Goal: Task Accomplishment & Management: Manage account settings

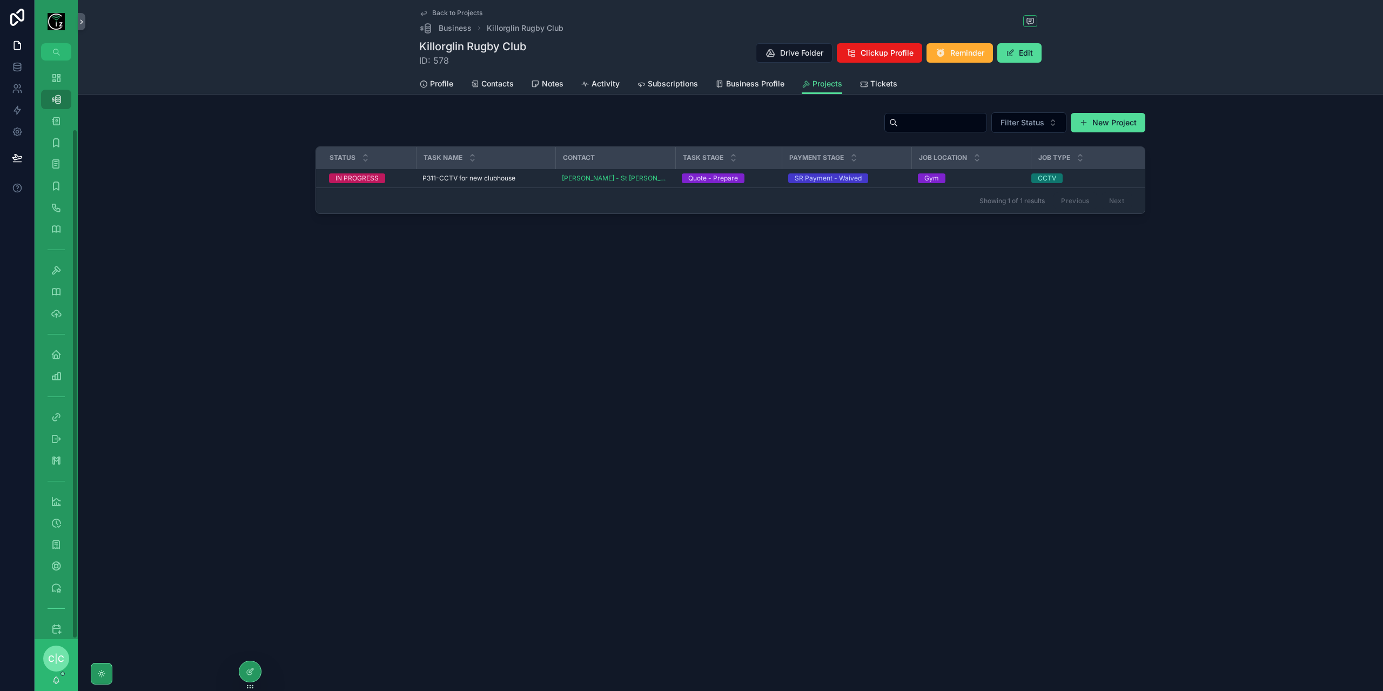
scroll to position [78, 0]
click at [52, 276] on icon "scrollable content" at bounding box center [56, 276] width 11 height 11
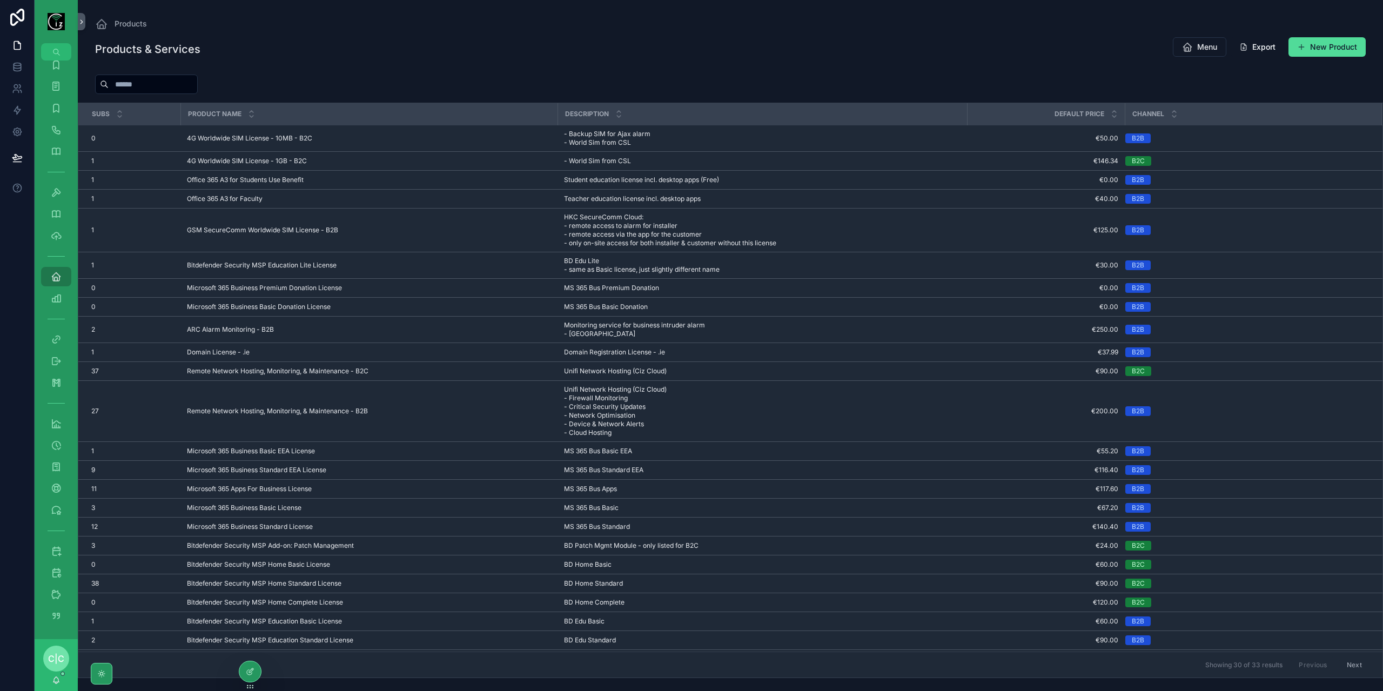
click at [166, 81] on input "scrollable content" at bounding box center [153, 84] width 89 height 15
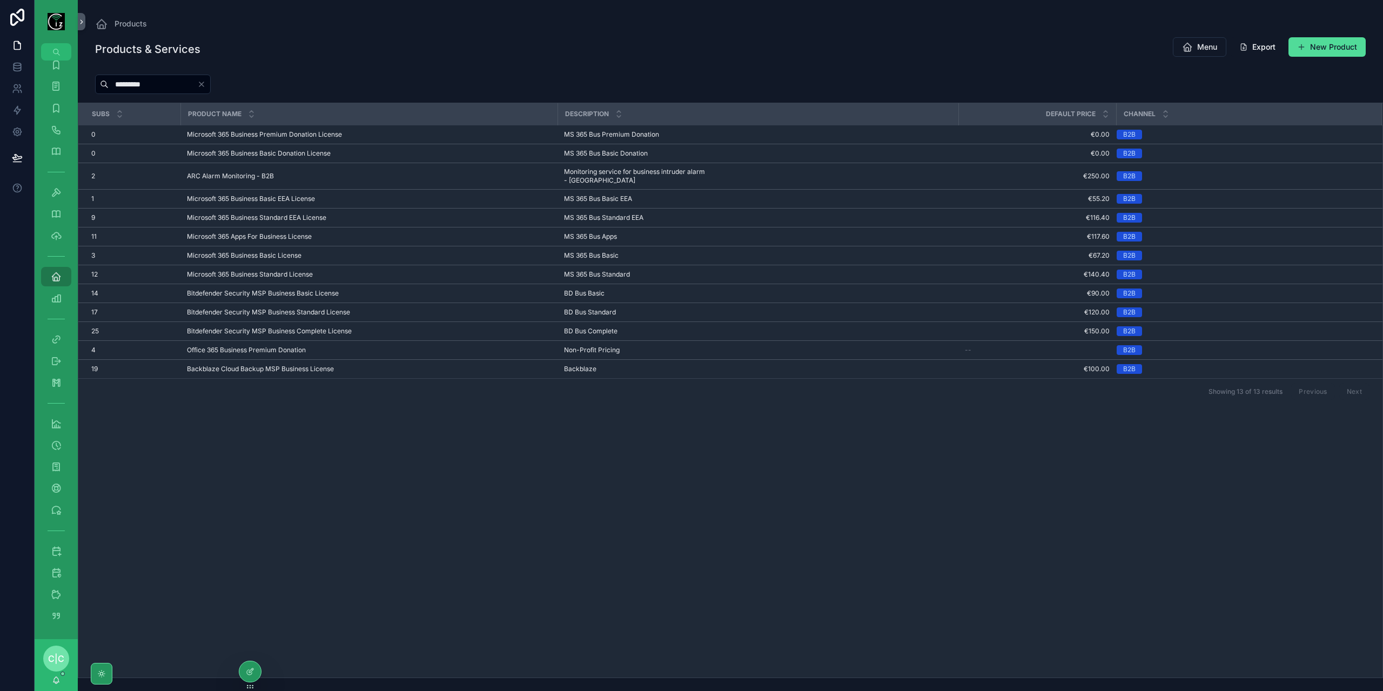
type input "********"
click at [55, 618] on icon "scrollable content" at bounding box center [56, 616] width 11 height 11
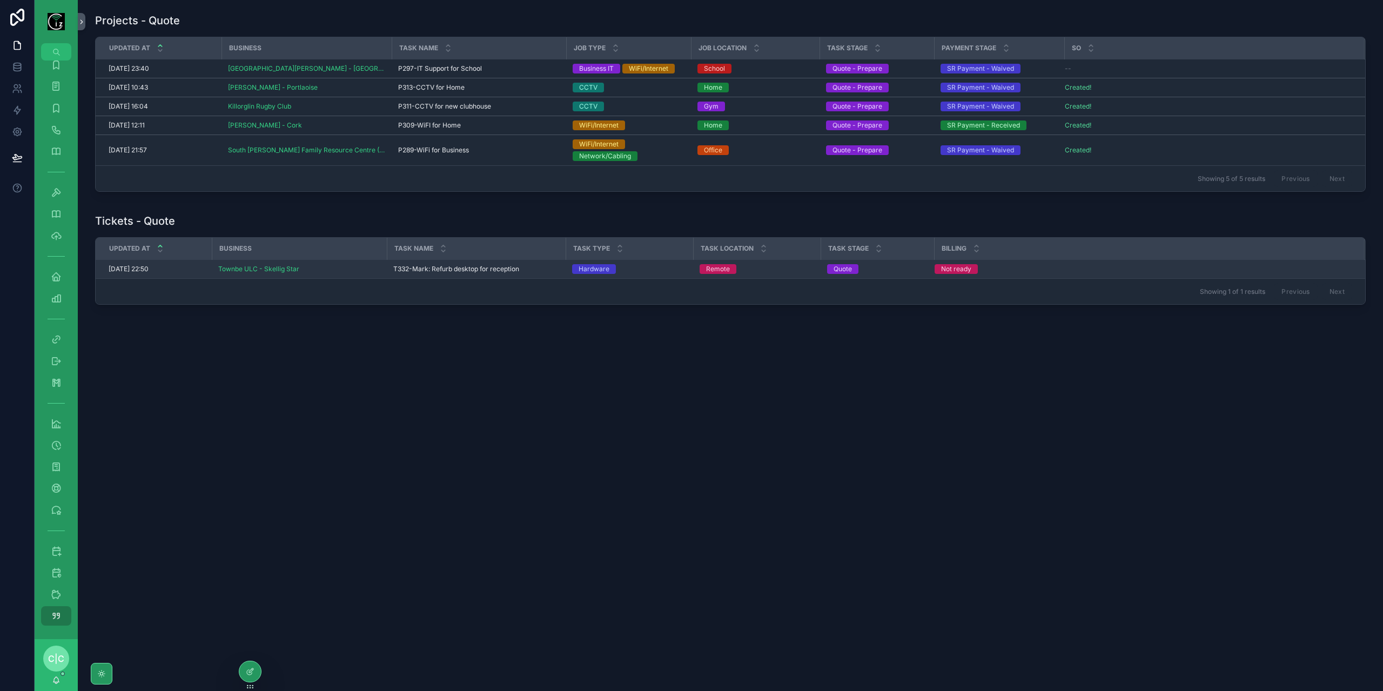
click at [424, 265] on span "T332-Mark: Refurb desktop for reception" at bounding box center [456, 269] width 126 height 9
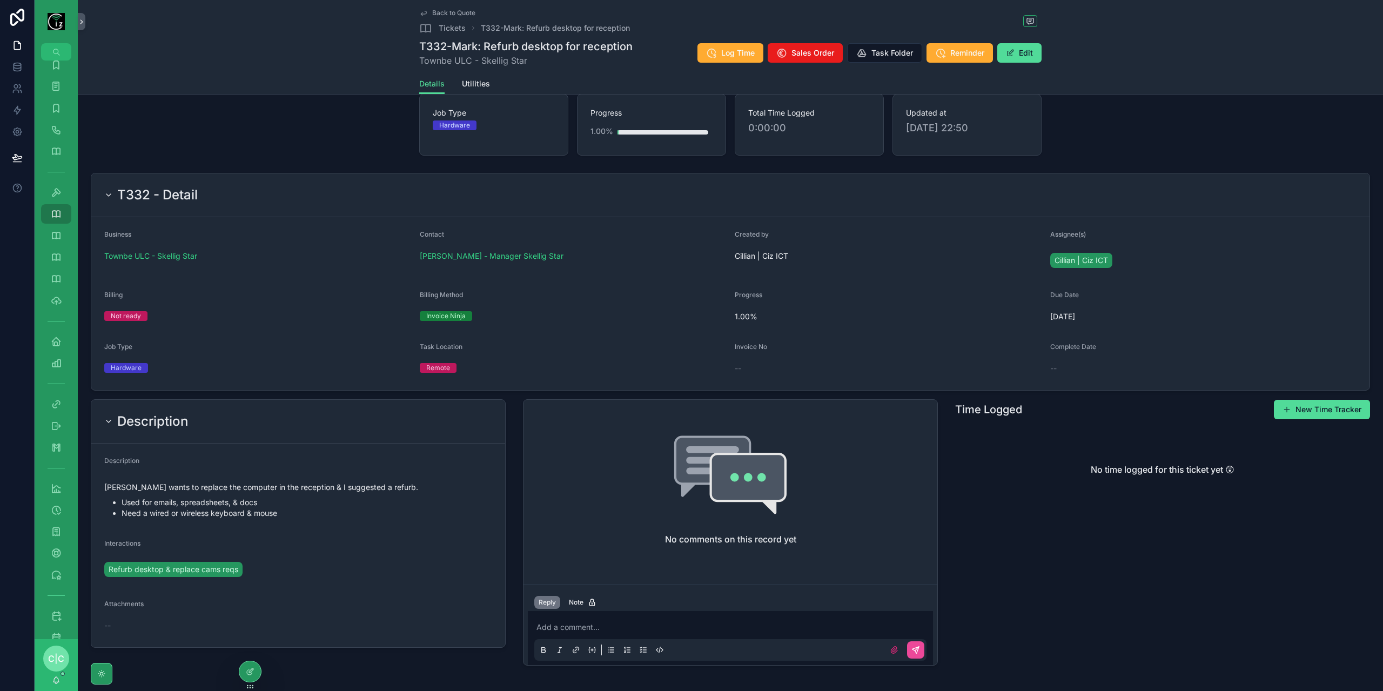
scroll to position [110, 0]
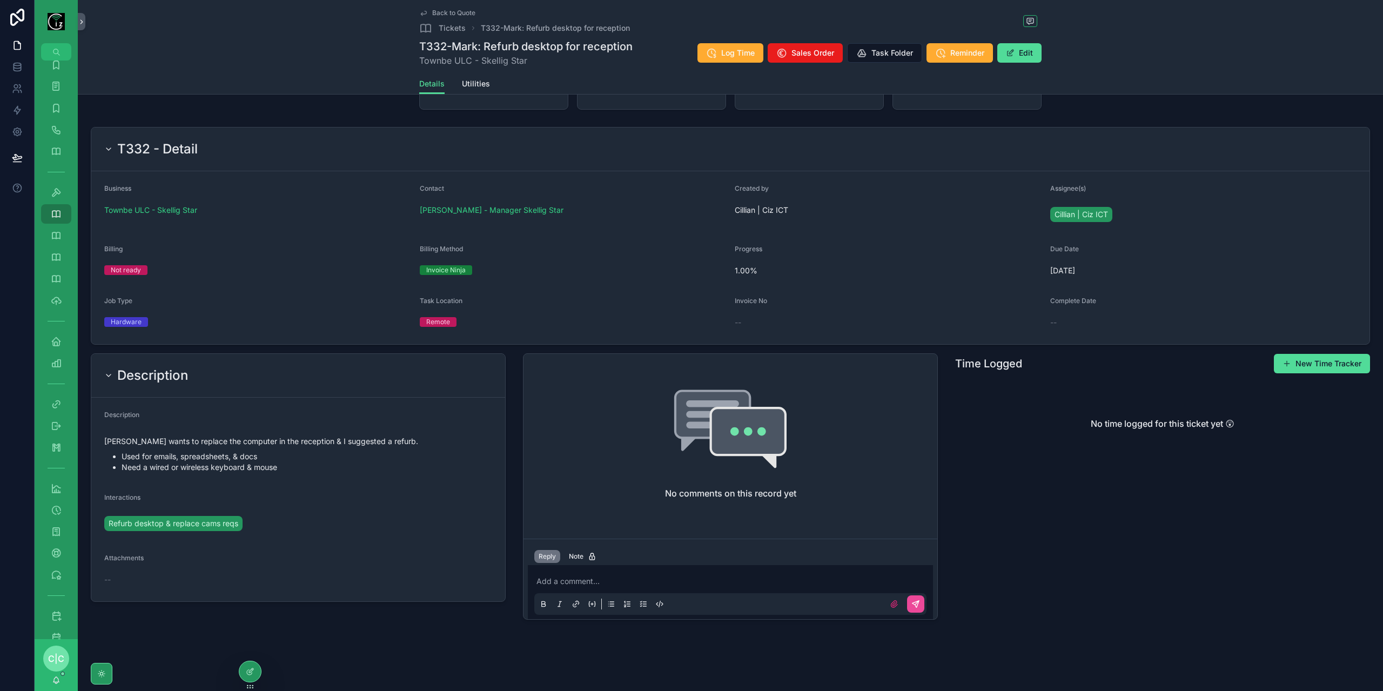
click at [627, 587] on div "Add a comment..." at bounding box center [730, 592] width 392 height 45
click at [632, 584] on p "scrollable content" at bounding box center [733, 581] width 392 height 11
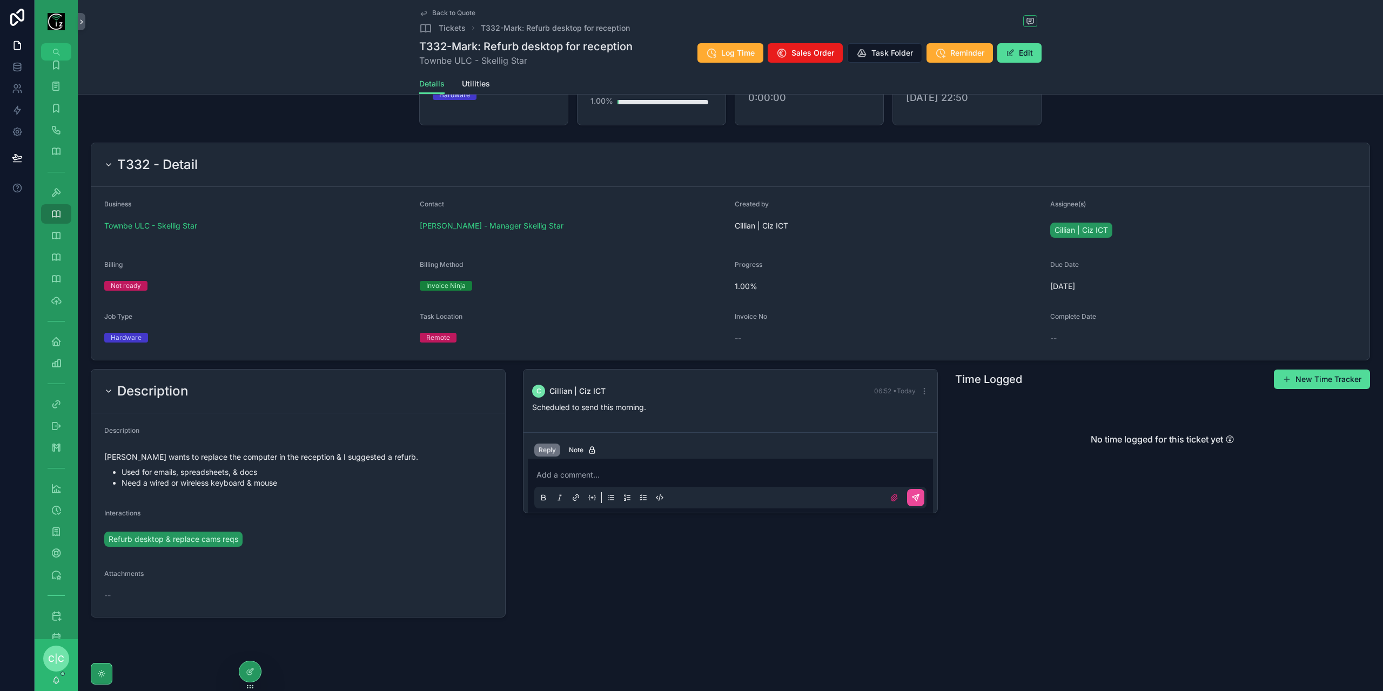
scroll to position [0, 0]
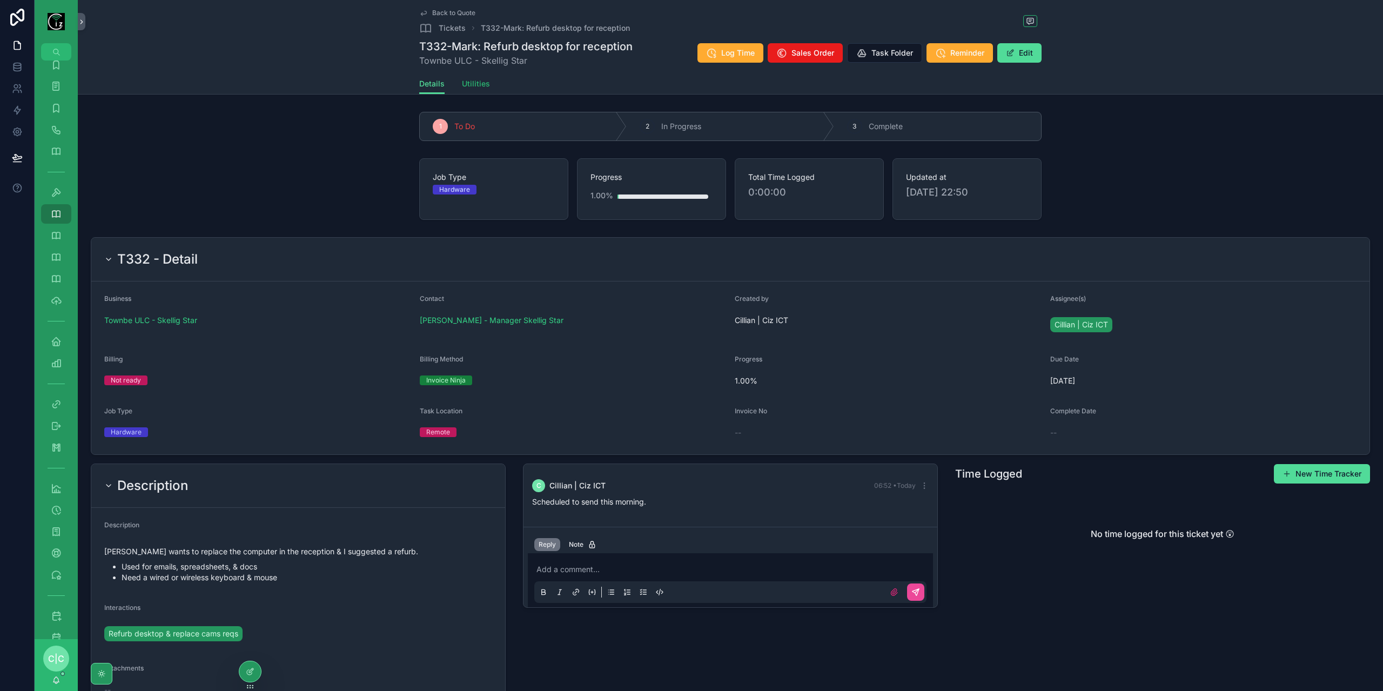
click at [478, 84] on span "Utilities" at bounding box center [476, 83] width 28 height 11
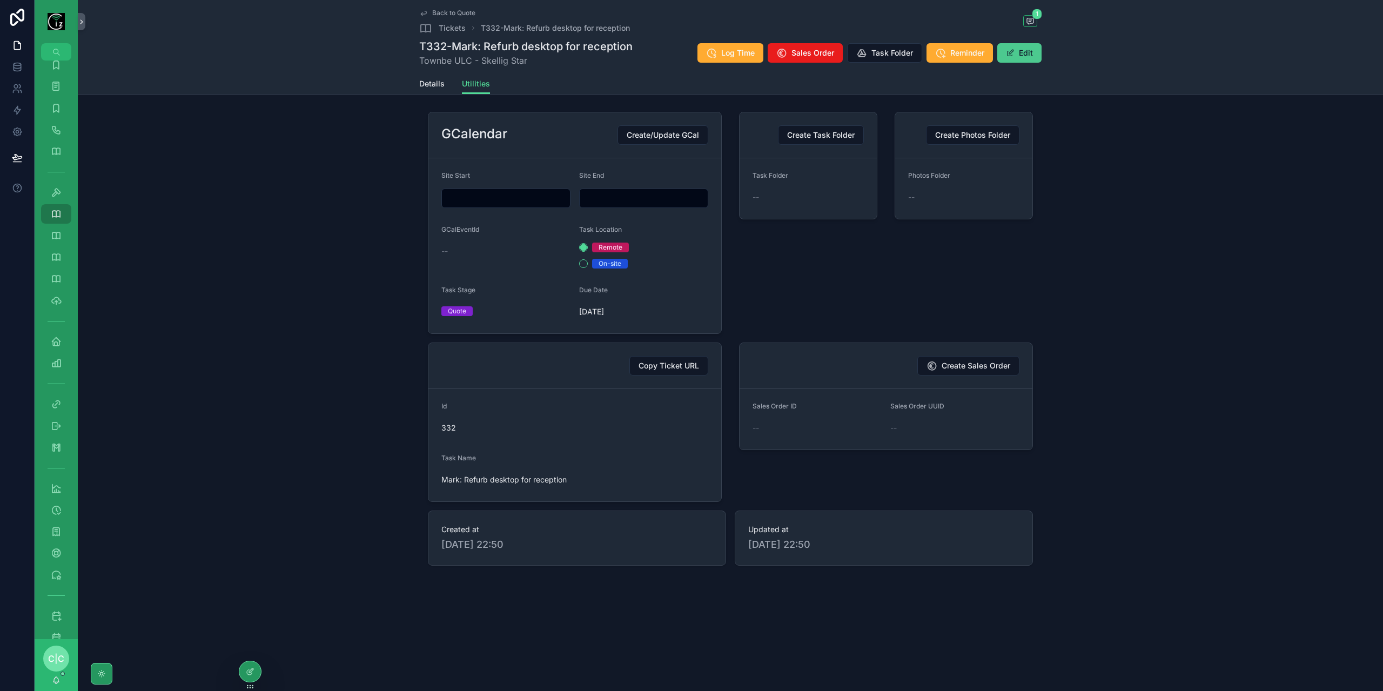
click at [1023, 56] on button "Edit" at bounding box center [1019, 52] width 44 height 19
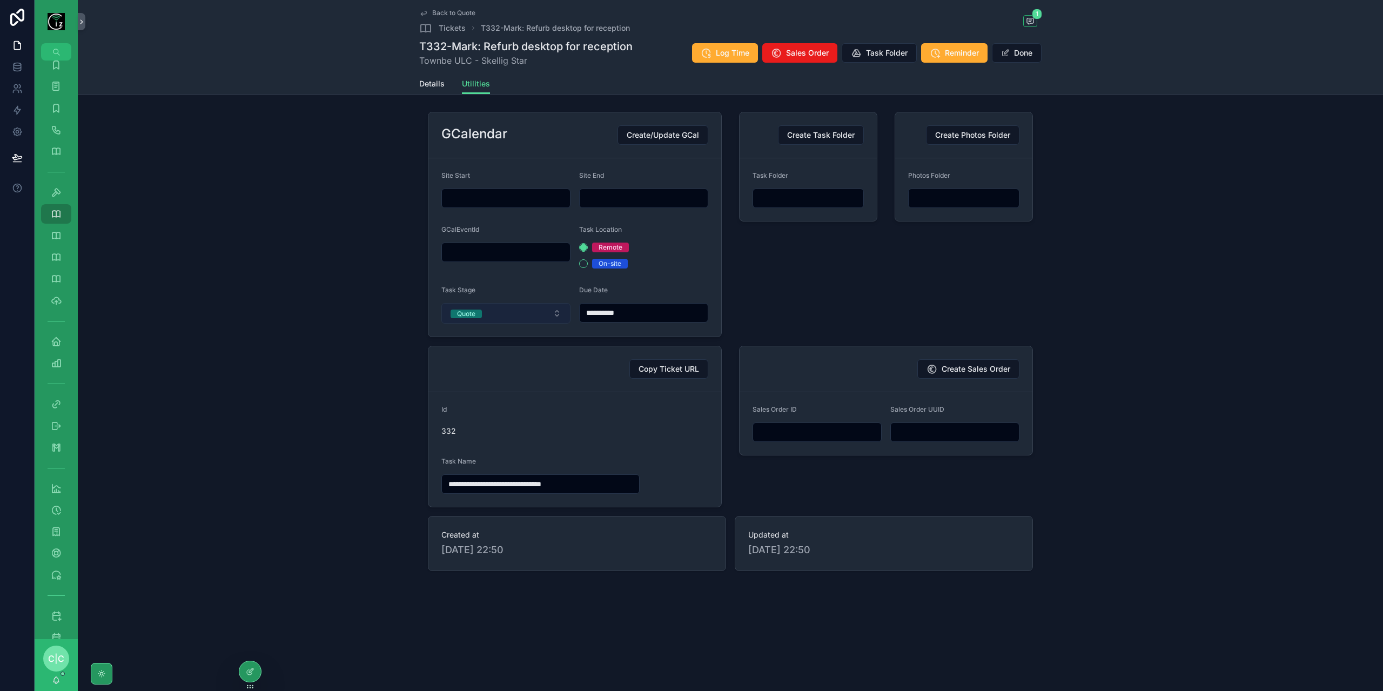
click at [503, 316] on button "Quote" at bounding box center [505, 313] width 129 height 21
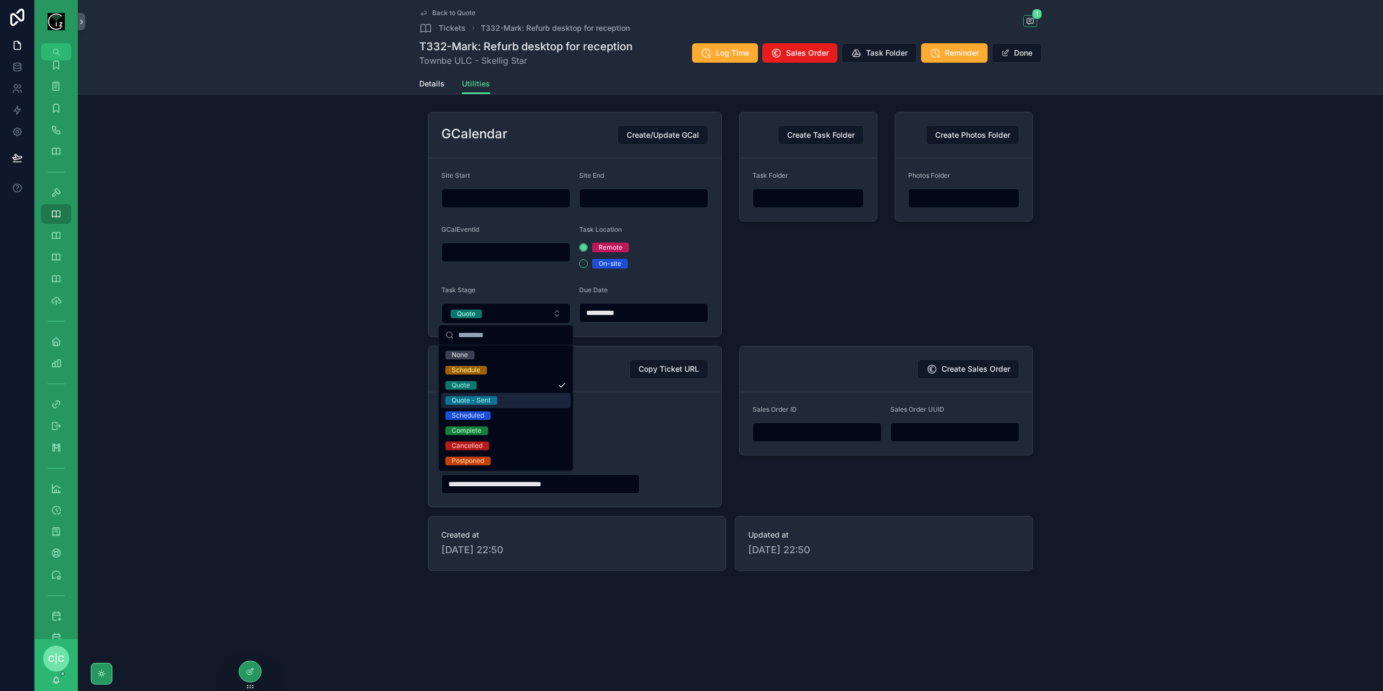
click at [494, 398] on span "Quote - Sent" at bounding box center [471, 400] width 52 height 9
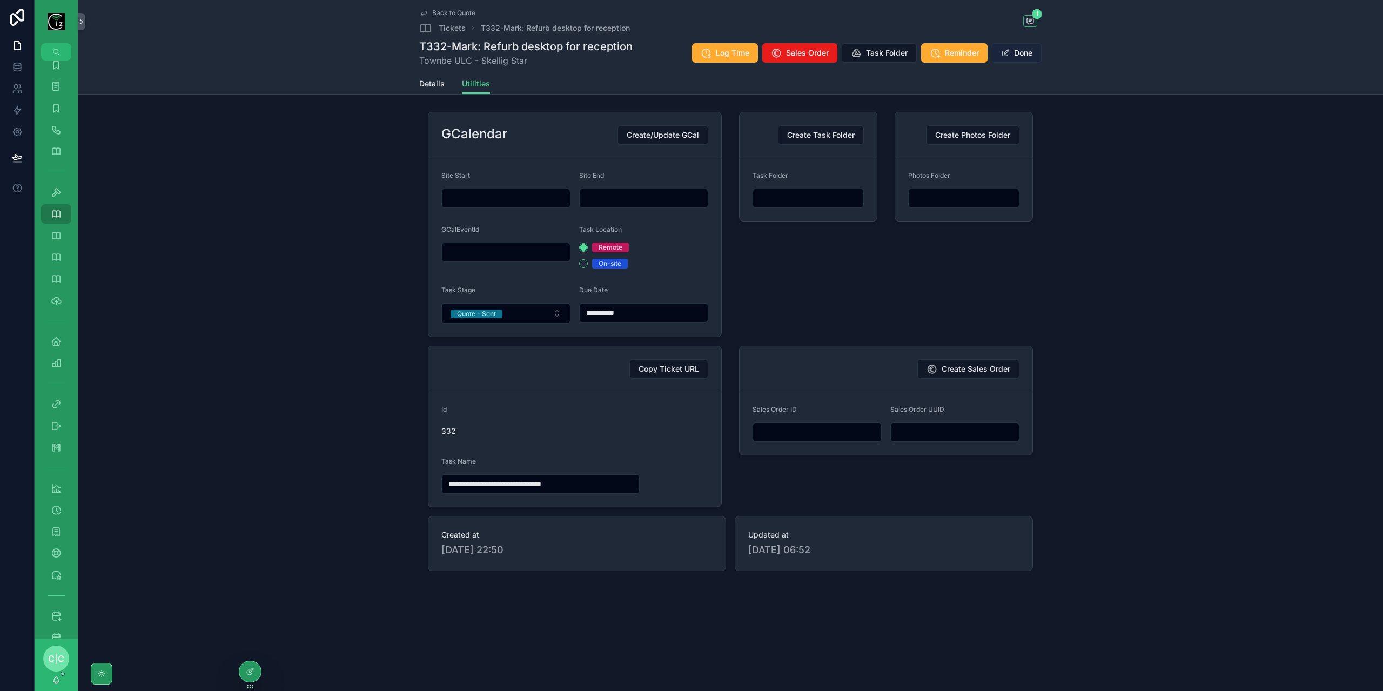
click at [1019, 47] on button "Done" at bounding box center [1017, 52] width 50 height 19
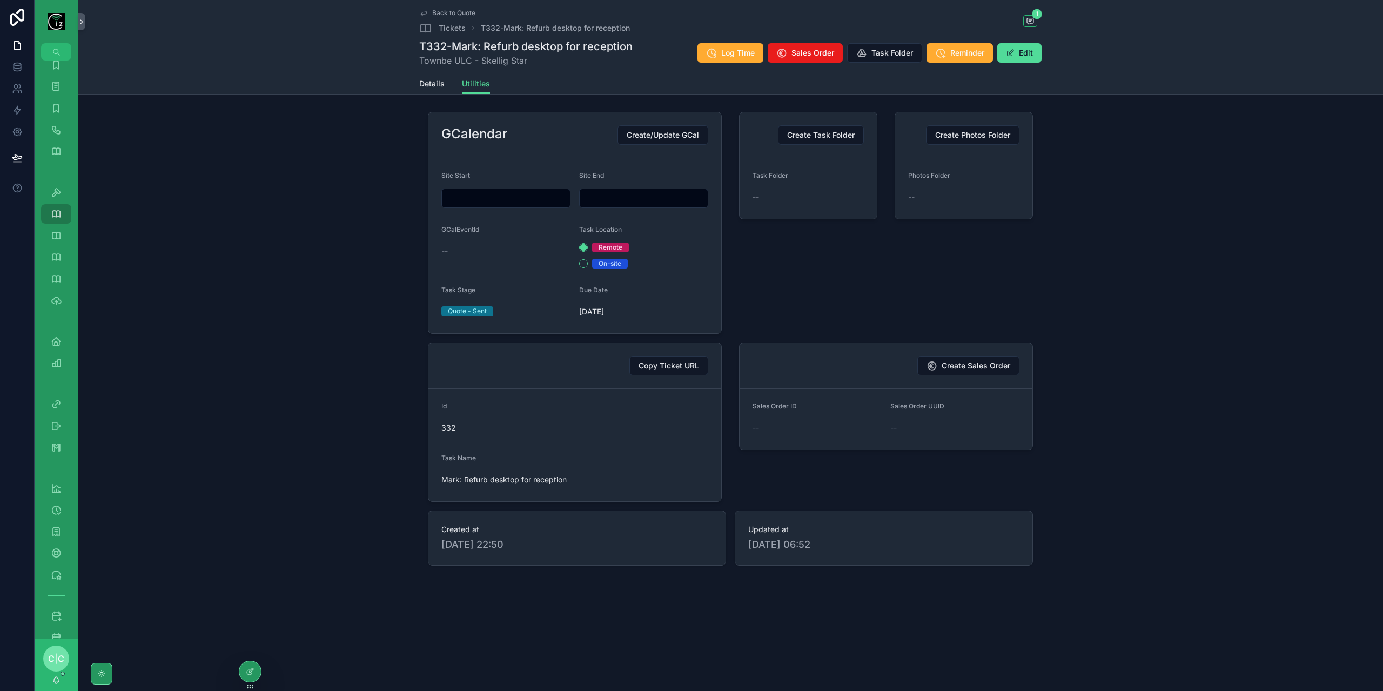
click at [427, 14] on icon "scrollable content" at bounding box center [423, 13] width 9 height 9
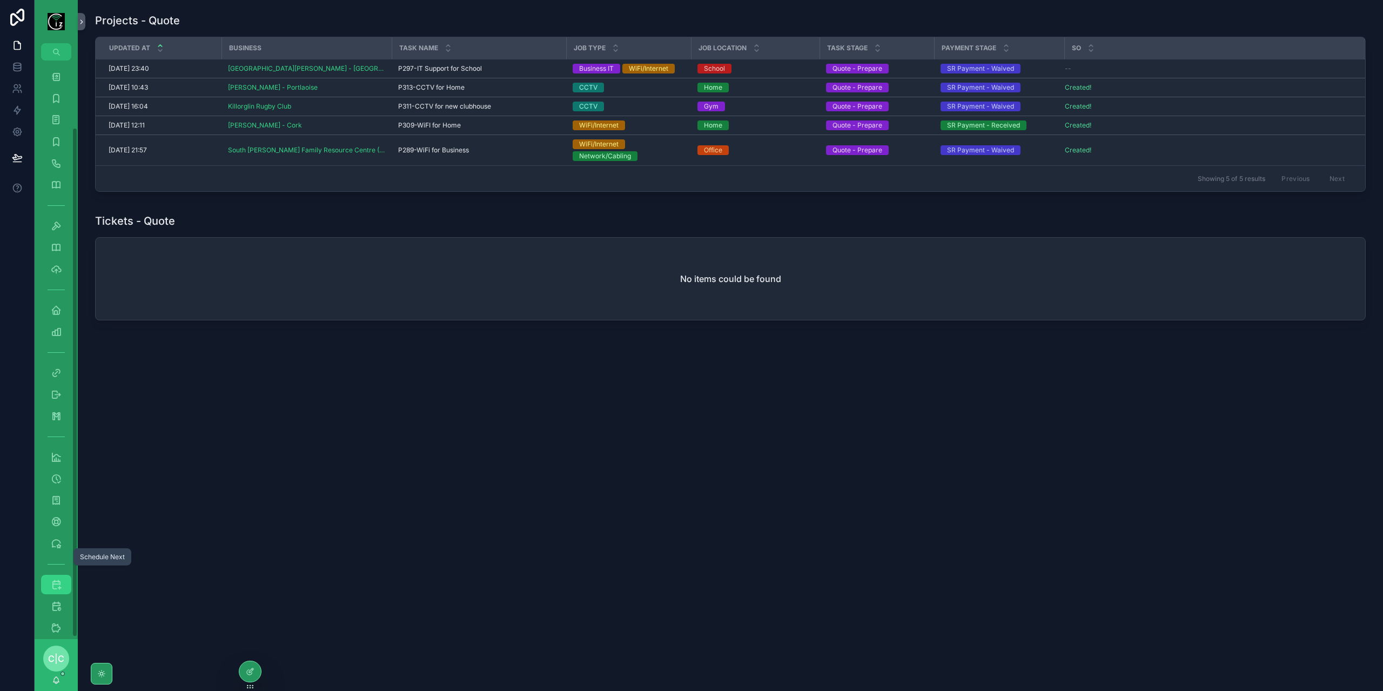
scroll to position [78, 0]
click at [61, 590] on icon "scrollable content" at bounding box center [56, 594] width 11 height 11
